Goal: Information Seeking & Learning: Learn about a topic

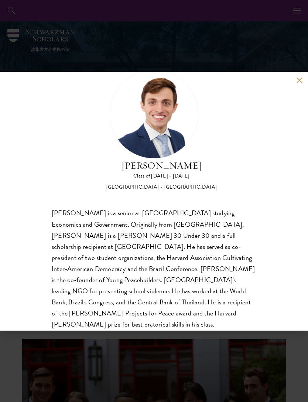
scroll to position [30, 0]
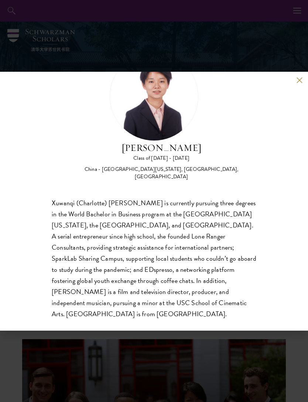
scroll to position [41, 0]
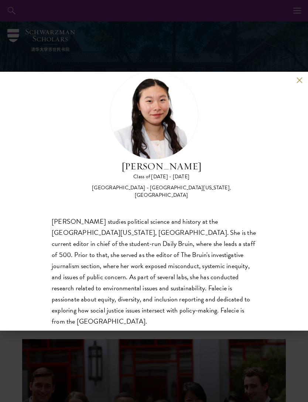
scroll to position [23, 0]
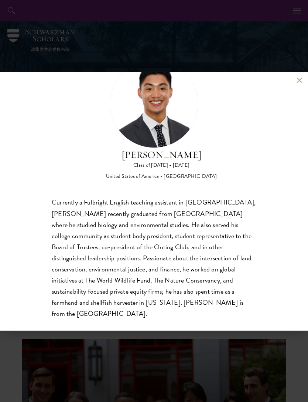
scroll to position [34, 0]
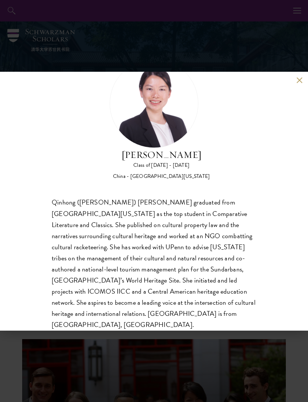
scroll to position [34, 0]
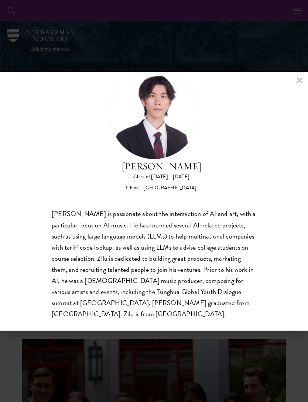
scroll to position [23, 0]
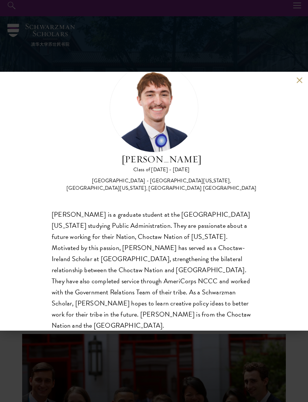
scroll to position [19, 0]
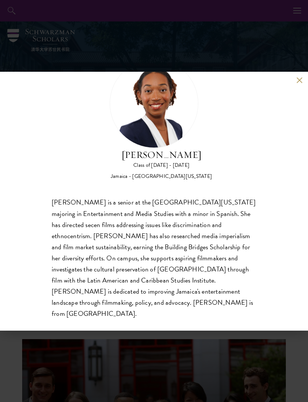
scroll to position [34, 0]
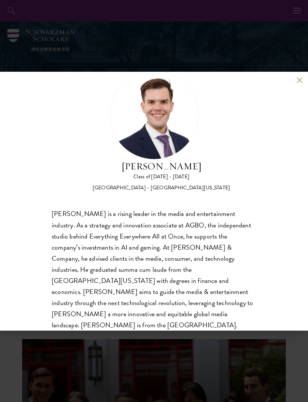
scroll to position [23, 0]
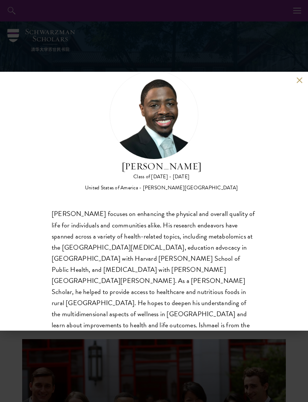
scroll to position [23, 0]
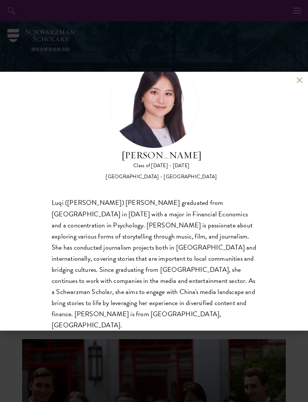
scroll to position [34, 0]
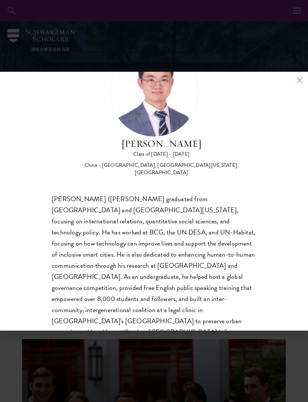
scroll to position [45, 0]
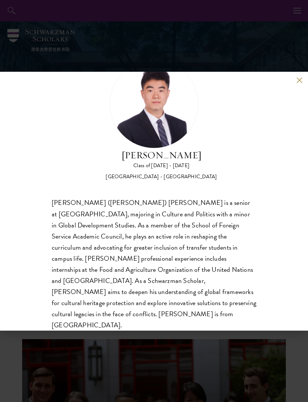
scroll to position [34, 0]
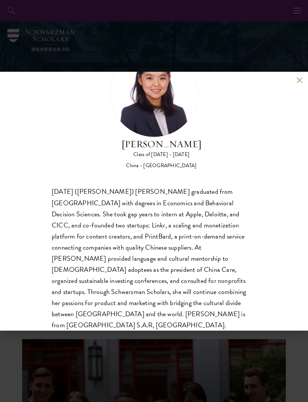
scroll to position [45, 0]
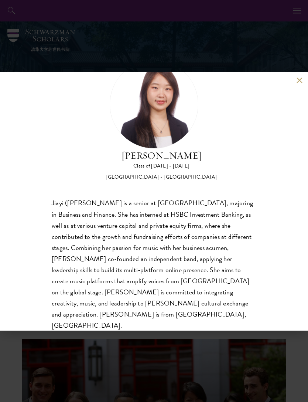
scroll to position [34, 0]
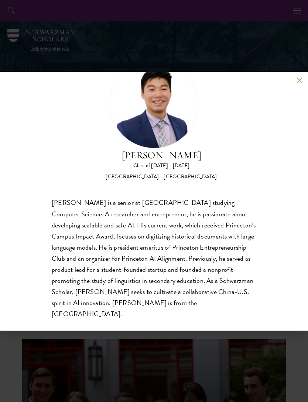
scroll to position [34, 0]
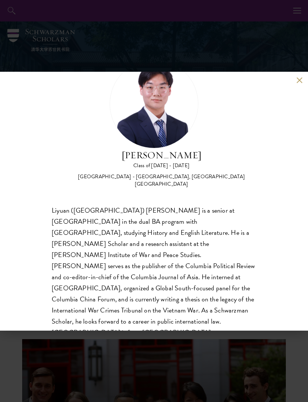
scroll to position [34, 0]
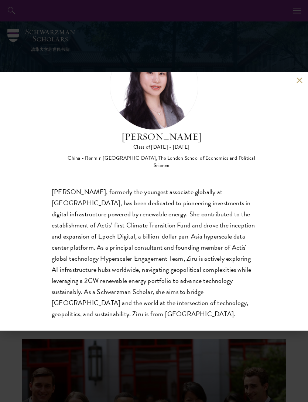
scroll to position [52, 0]
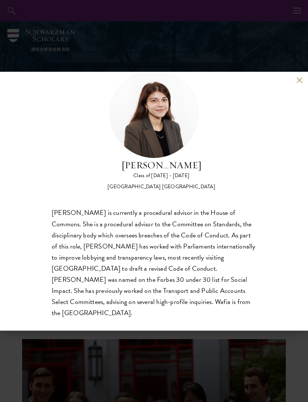
scroll to position [23, 0]
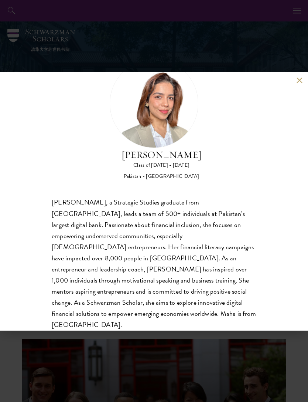
scroll to position [34, 0]
